Goal: Task Accomplishment & Management: Manage account settings

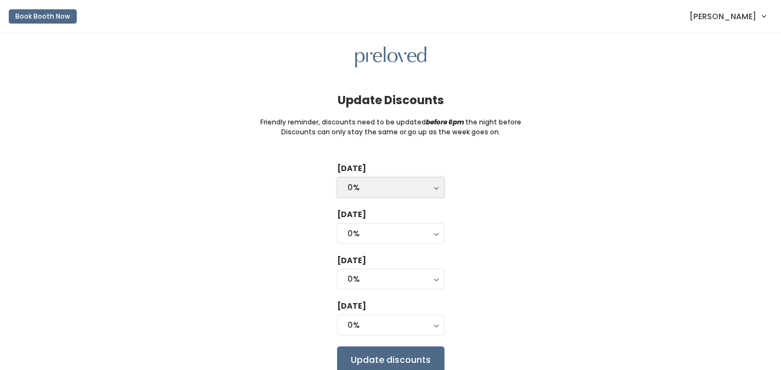
click at [370, 189] on div "0%" at bounding box center [390, 187] width 87 height 12
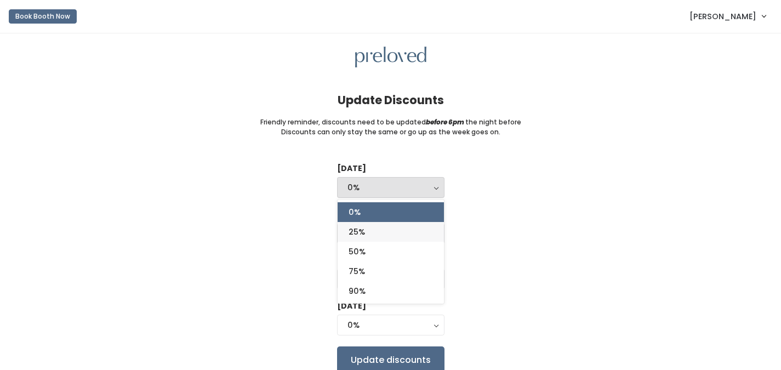
click at [349, 233] on span "25%" at bounding box center [357, 232] width 16 height 12
select select "25%"
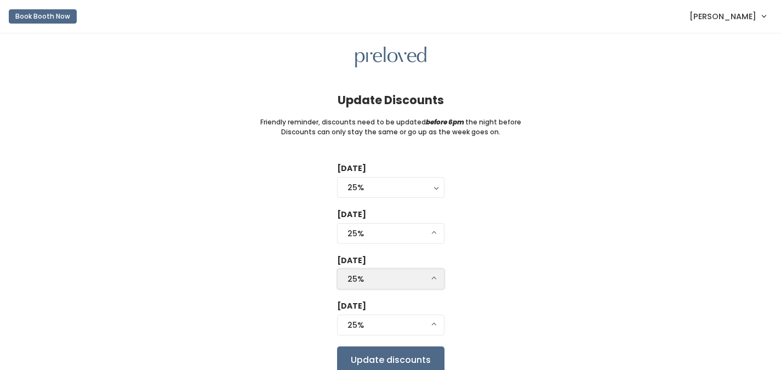
click at [356, 272] on button "25%" at bounding box center [390, 279] width 107 height 21
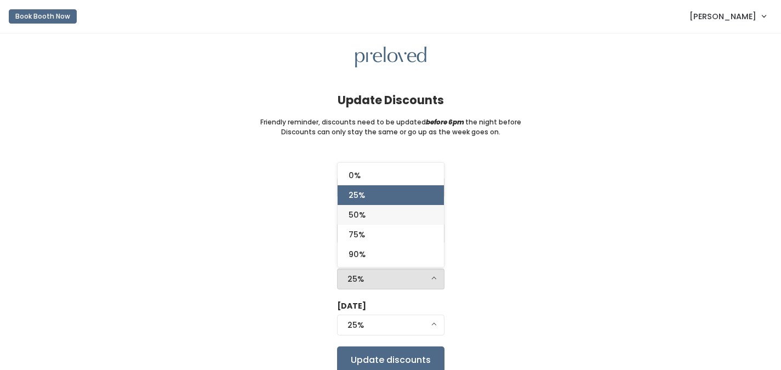
click at [353, 213] on span "50%" at bounding box center [357, 215] width 17 height 12
select select "50%"
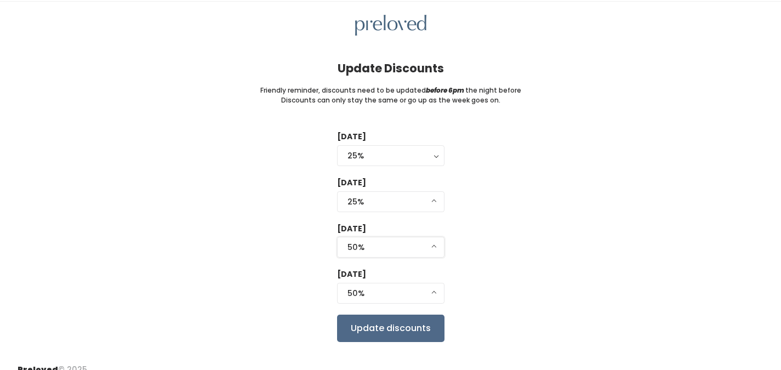
scroll to position [46, 0]
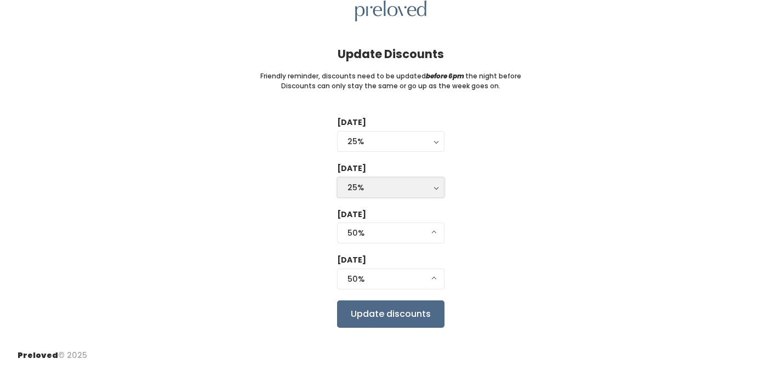
click at [364, 187] on div "25%" at bounding box center [390, 187] width 87 height 12
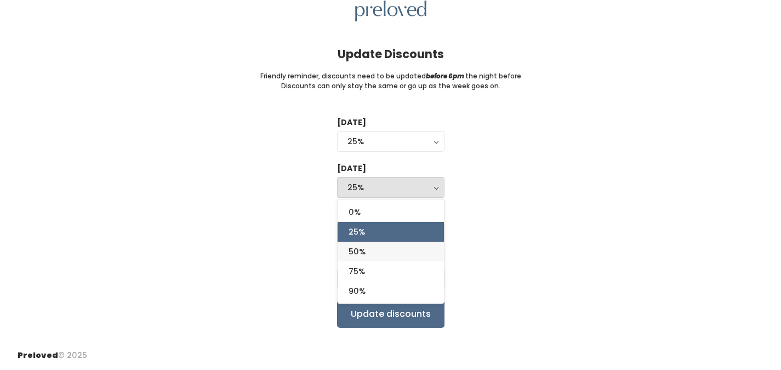
click at [364, 250] on span "50%" at bounding box center [357, 251] width 17 height 12
select select "50%"
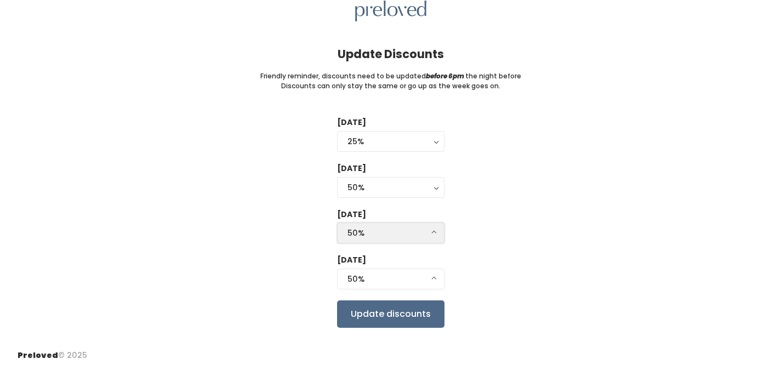
click at [357, 227] on div "50%" at bounding box center [390, 233] width 87 height 12
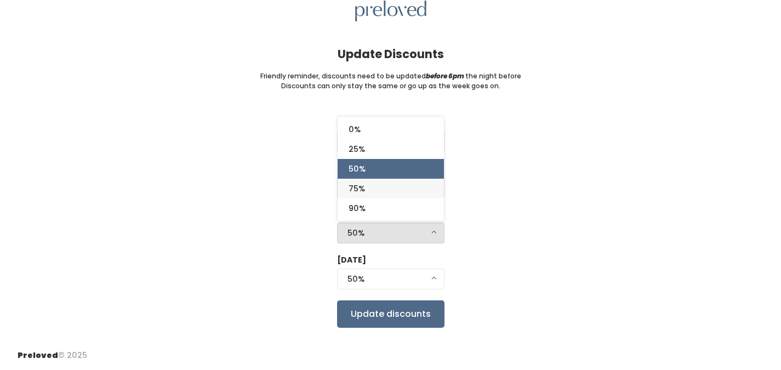
click at [358, 191] on span "75%" at bounding box center [357, 188] width 16 height 12
select select "75%"
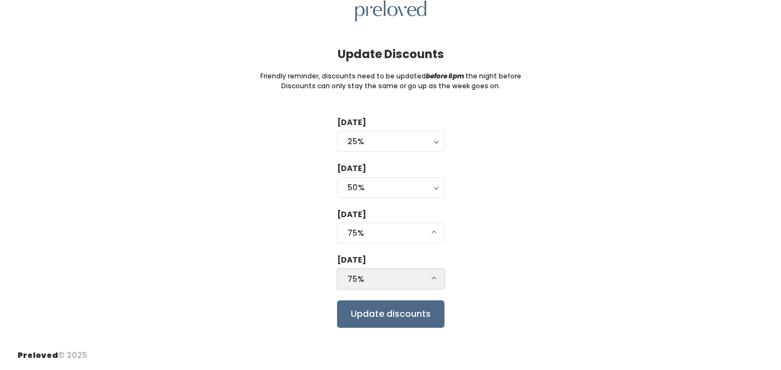
click at [349, 274] on div "75%" at bounding box center [390, 279] width 87 height 12
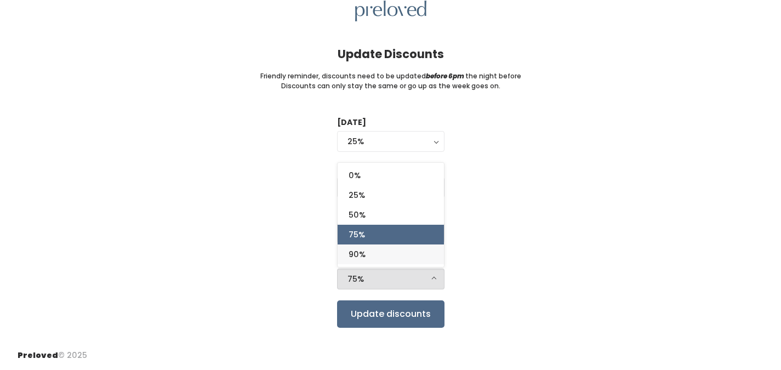
click at [373, 255] on link "90%" at bounding box center [391, 254] width 106 height 20
select select "90%"
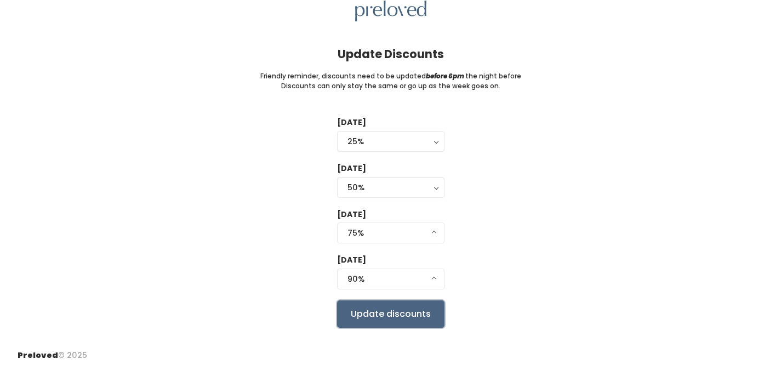
click at [423, 317] on input "Update discounts" at bounding box center [390, 313] width 107 height 27
